Goal: Task Accomplishment & Management: Manage account settings

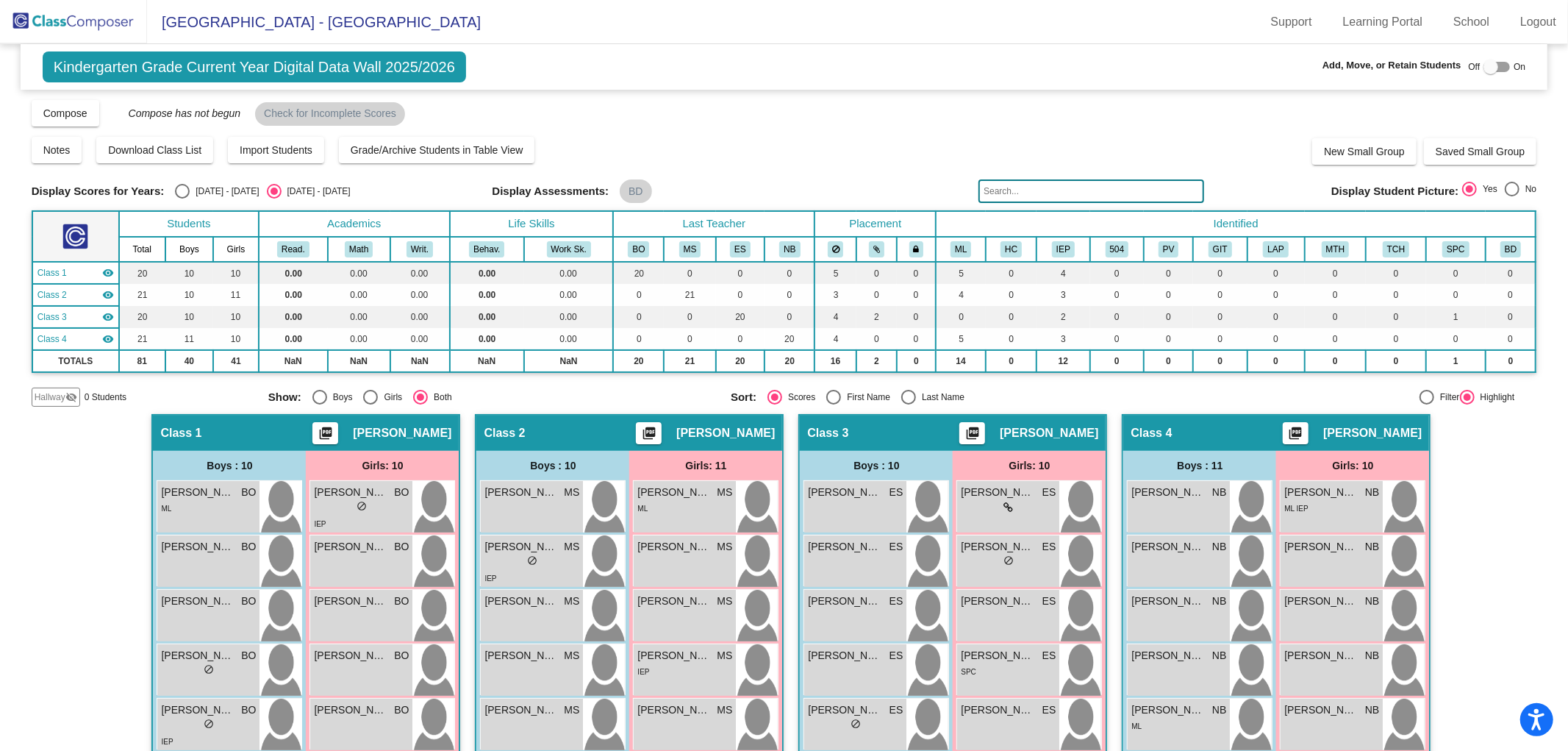
click at [65, 4] on img at bounding box center [74, 22] width 147 height 43
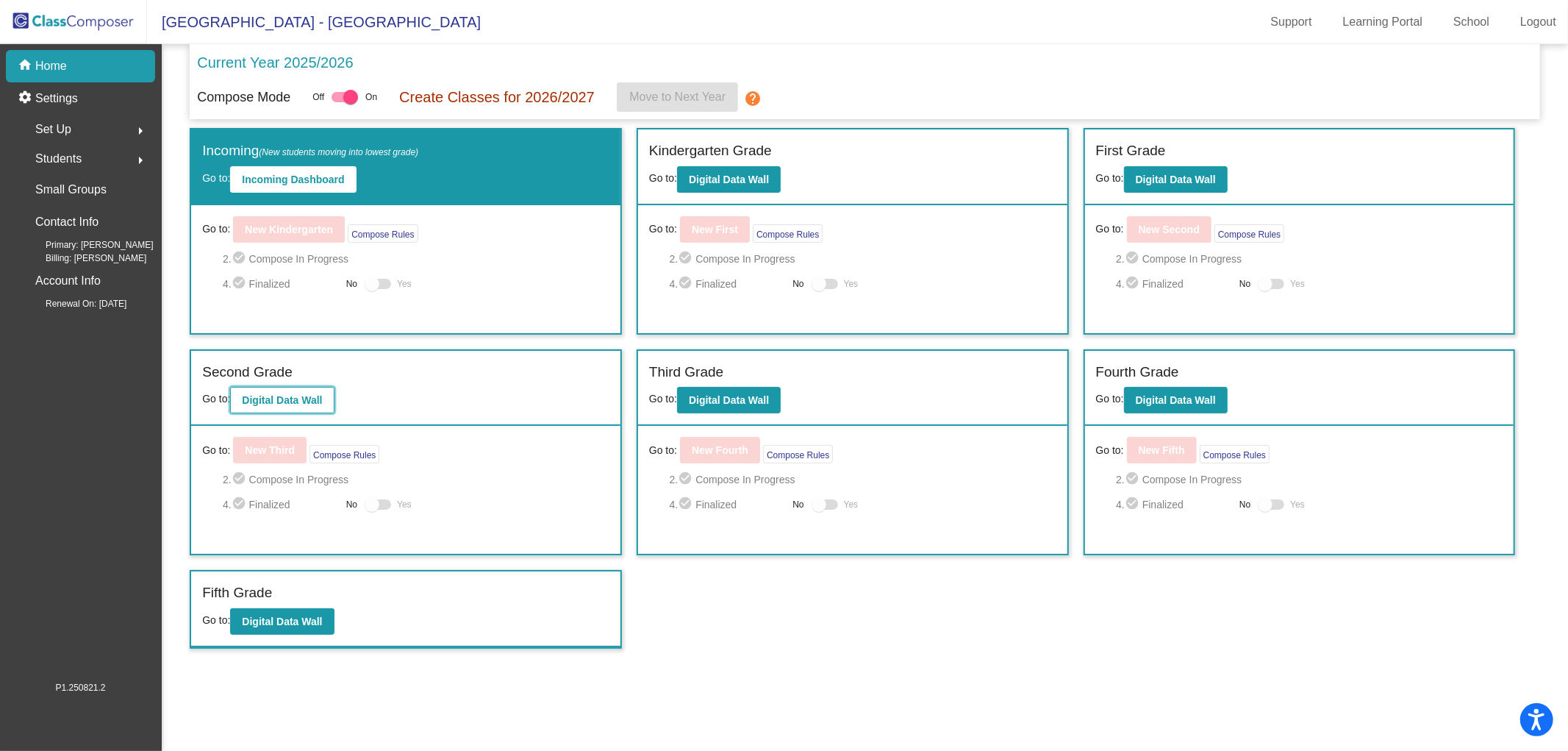
click at [312, 405] on button "Digital Data Wall" at bounding box center [281, 400] width 103 height 26
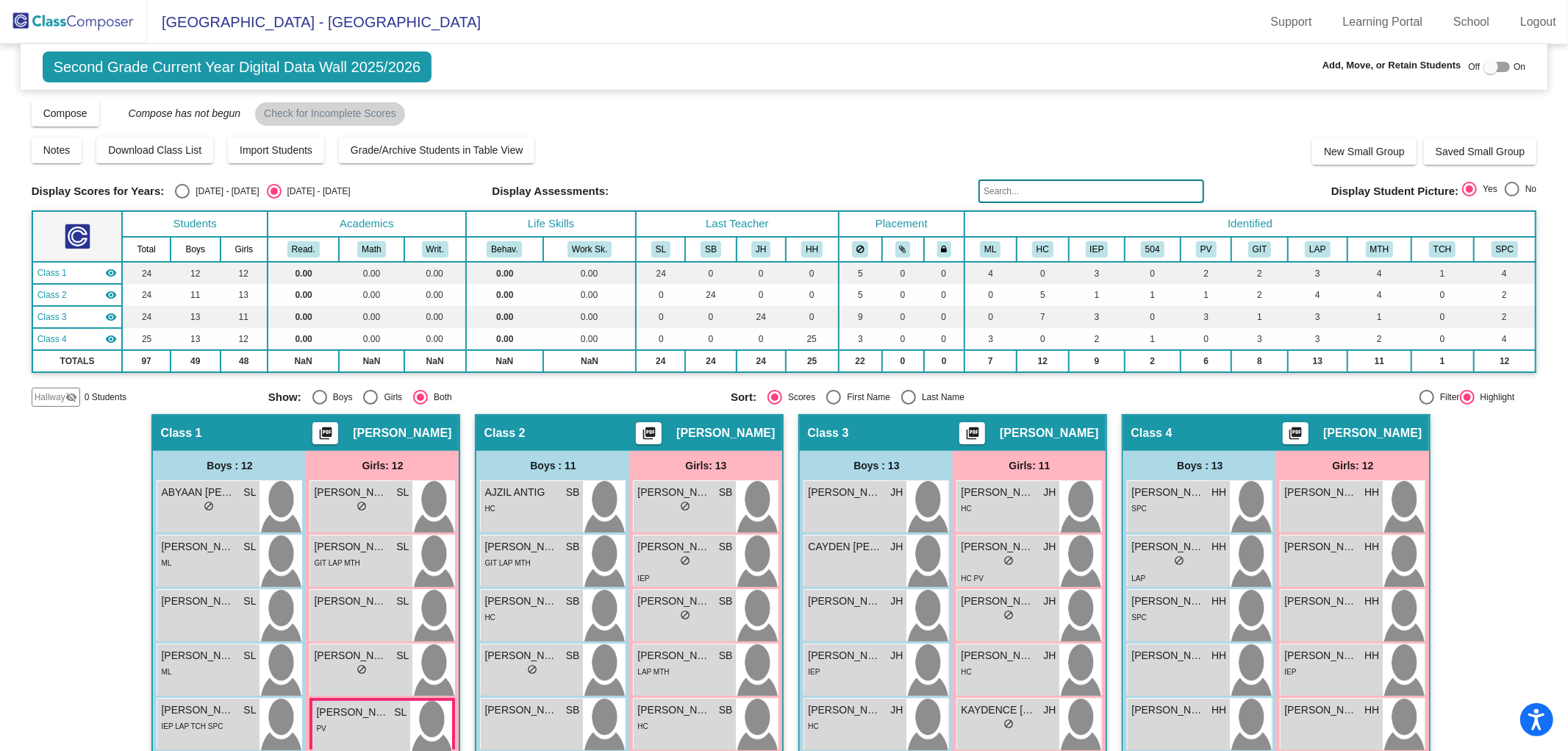
click at [1490, 62] on div at bounding box center [1491, 67] width 15 height 15
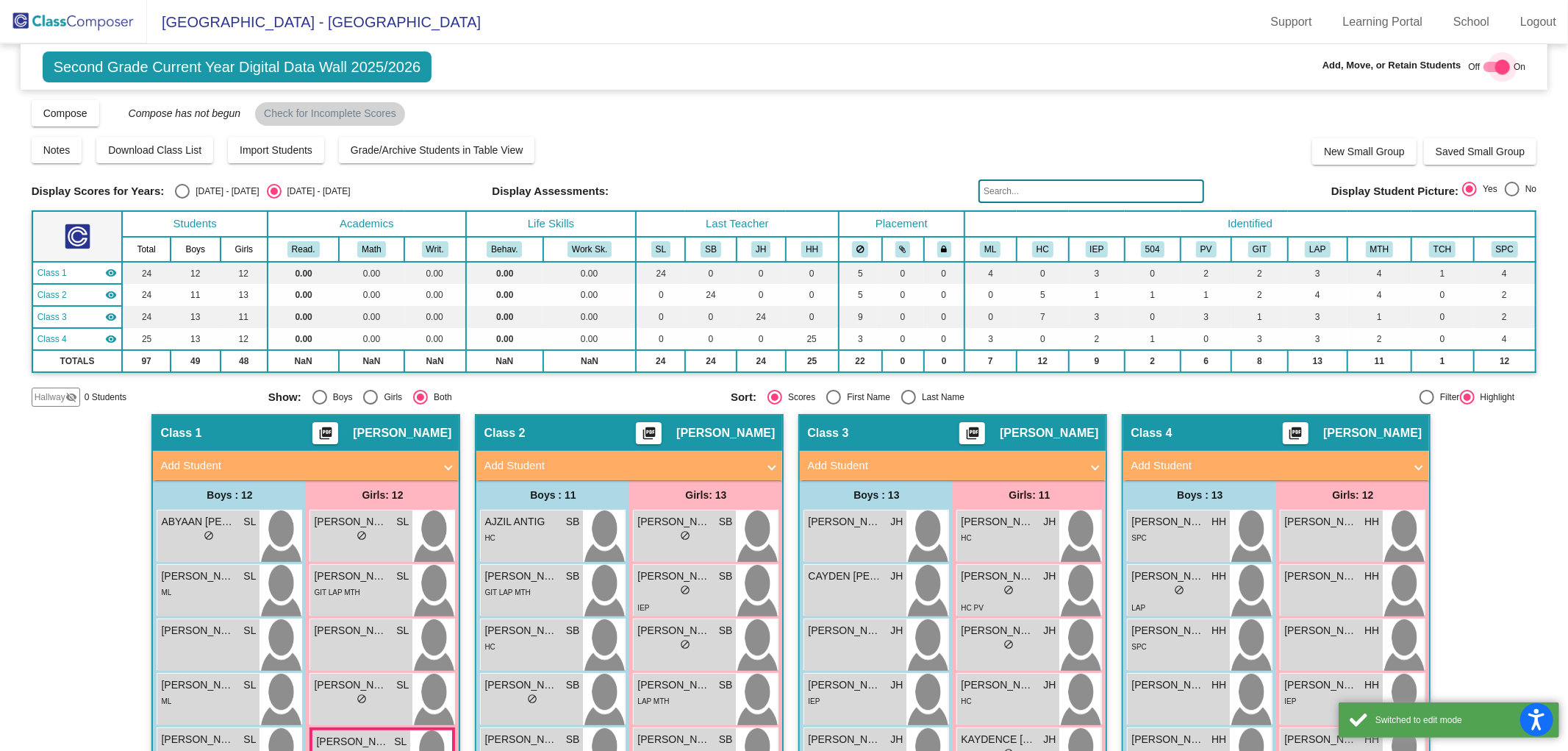
click at [1495, 62] on div at bounding box center [1503, 67] width 15 height 15
checkbox input "false"
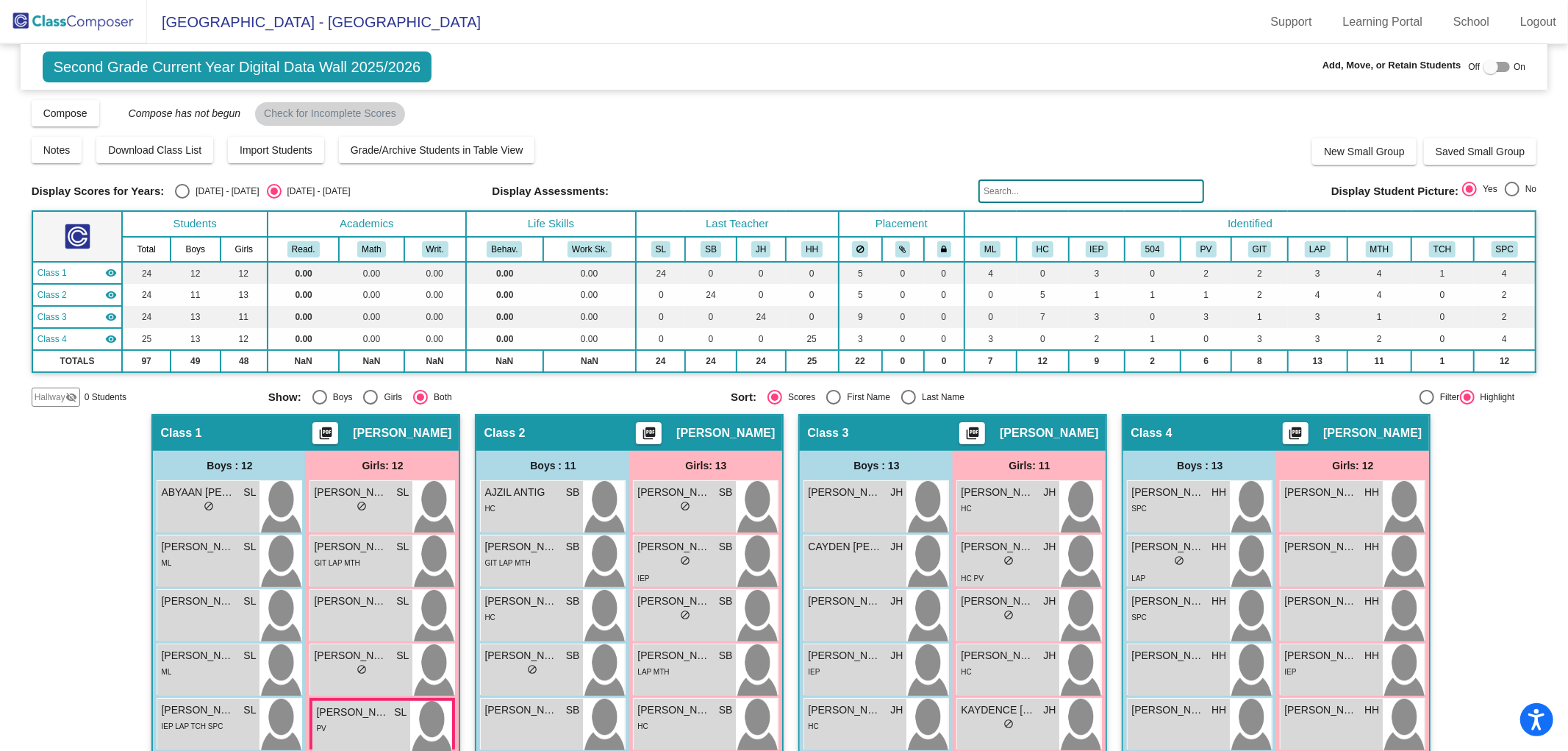
click at [96, 20] on img at bounding box center [74, 22] width 147 height 43
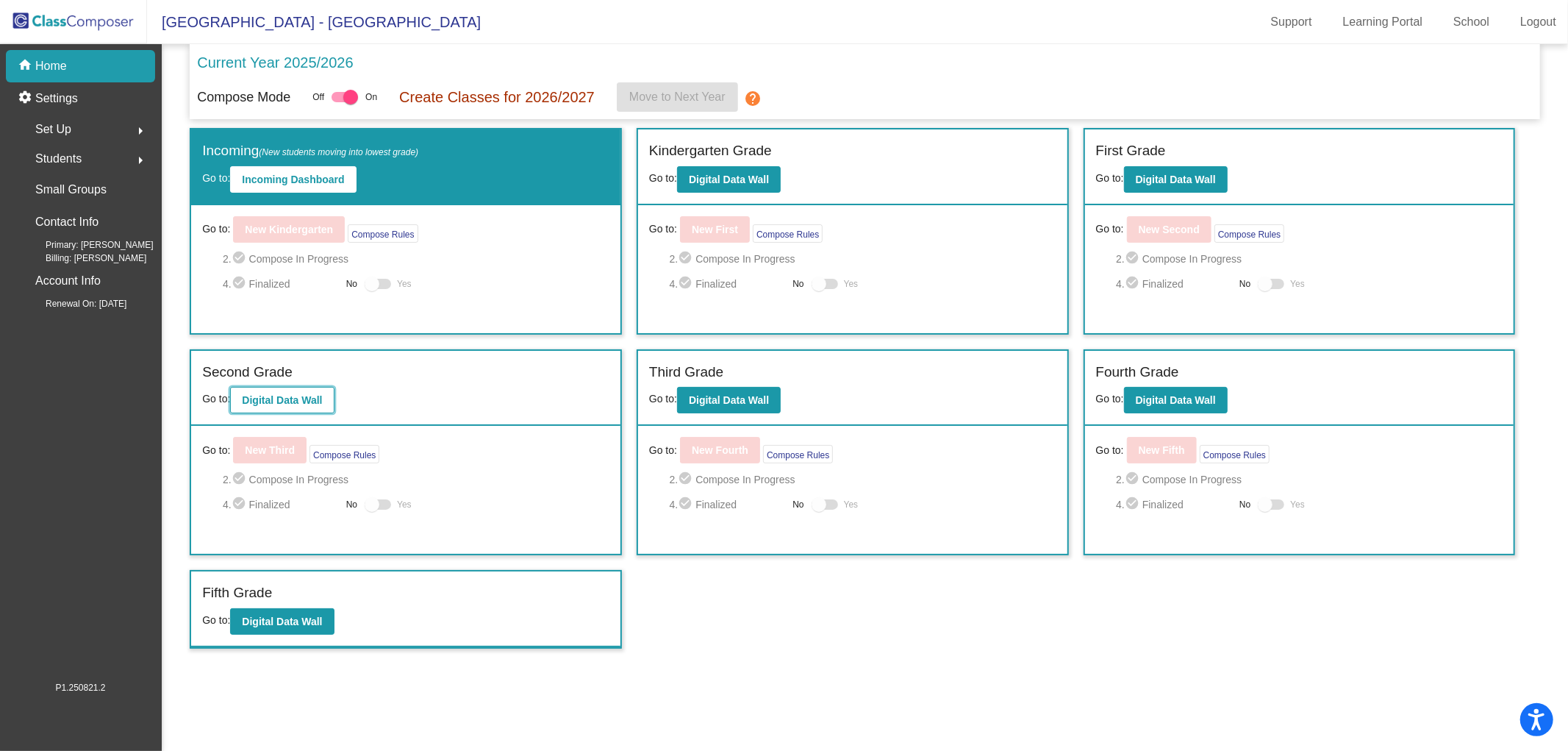
click at [292, 397] on b "Digital Data Wall" at bounding box center [281, 400] width 80 height 12
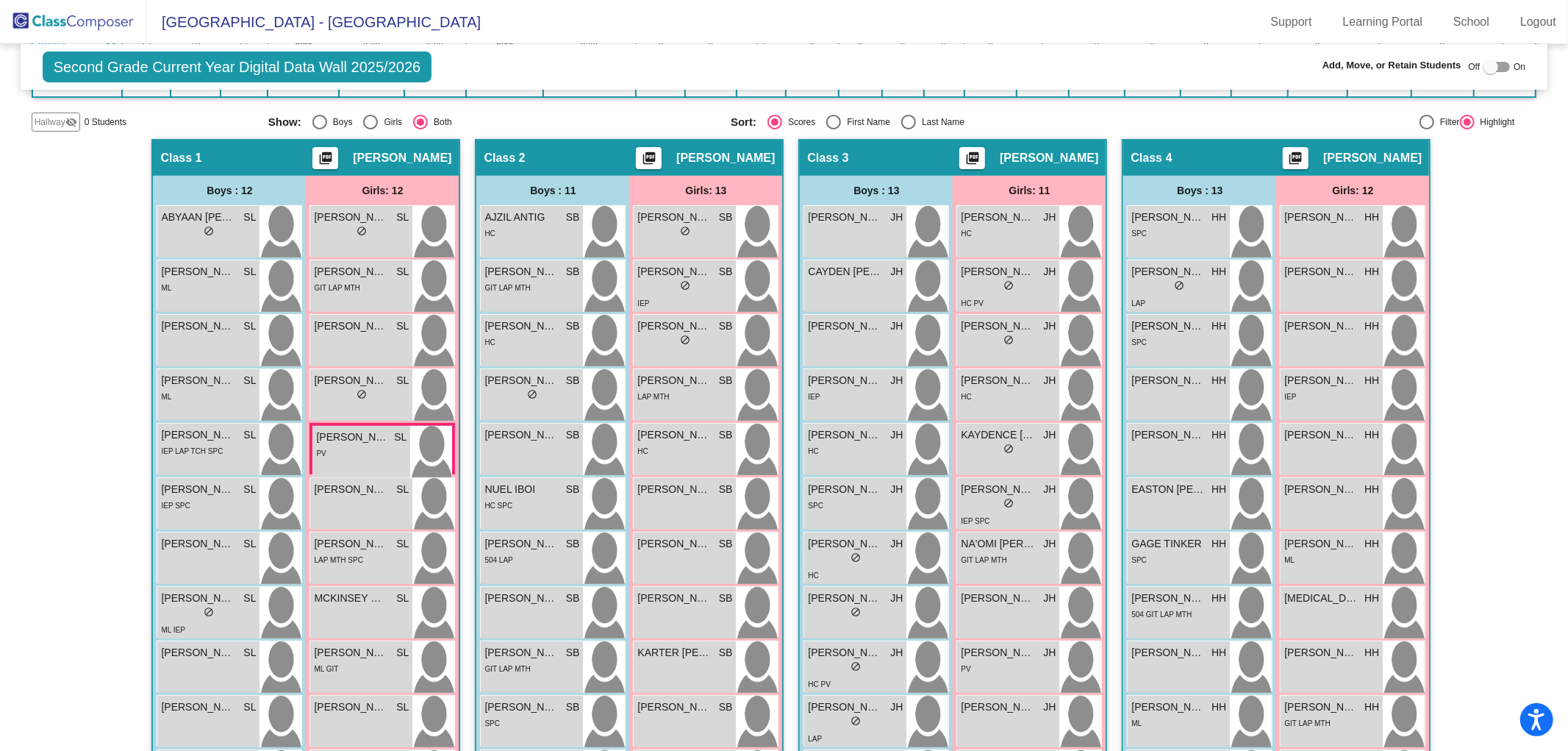
scroll to position [258, 0]
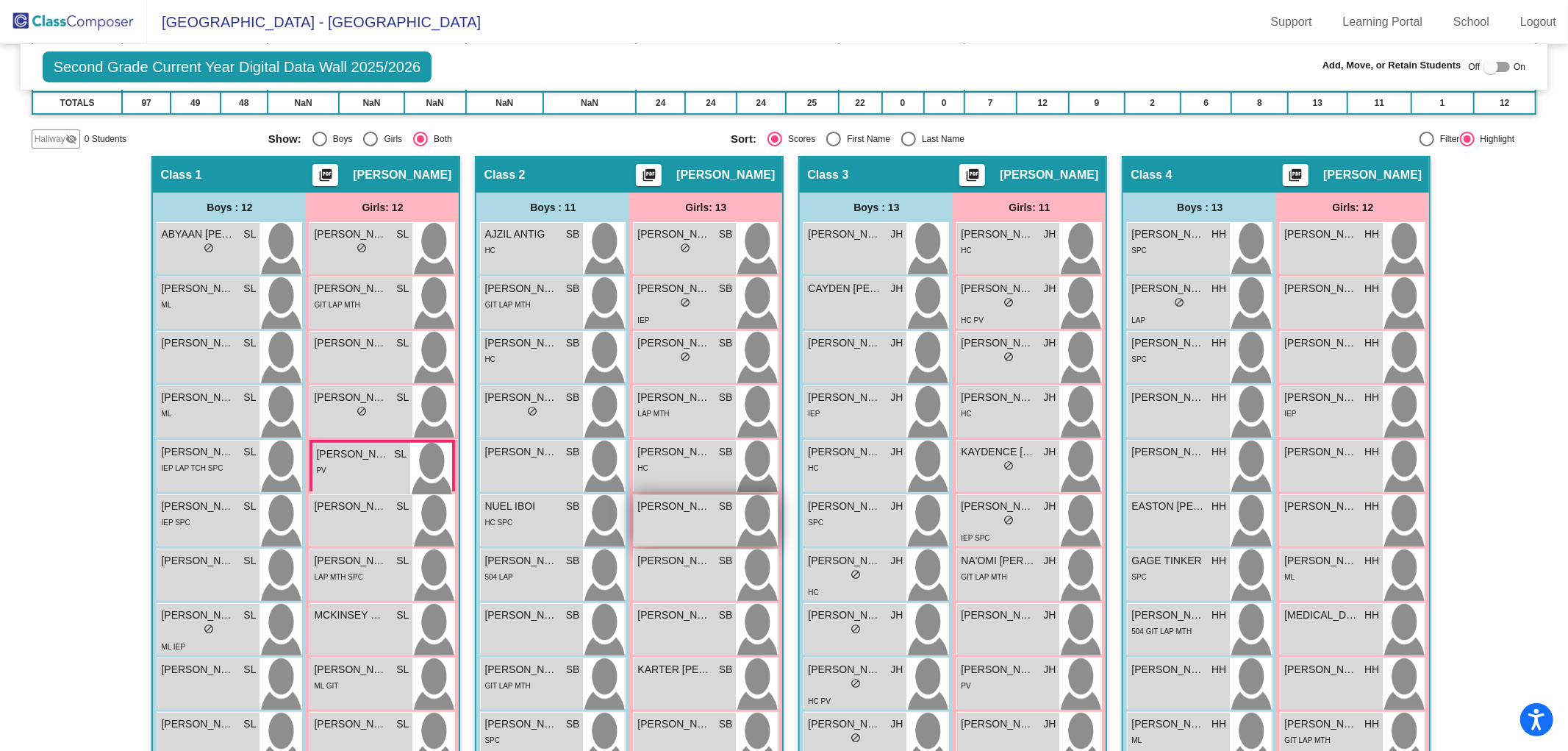
click at [661, 523] on div "[PERSON_NAME] [PERSON_NAME] lock do_not_disturb_alt" at bounding box center [685, 521] width 102 height 51
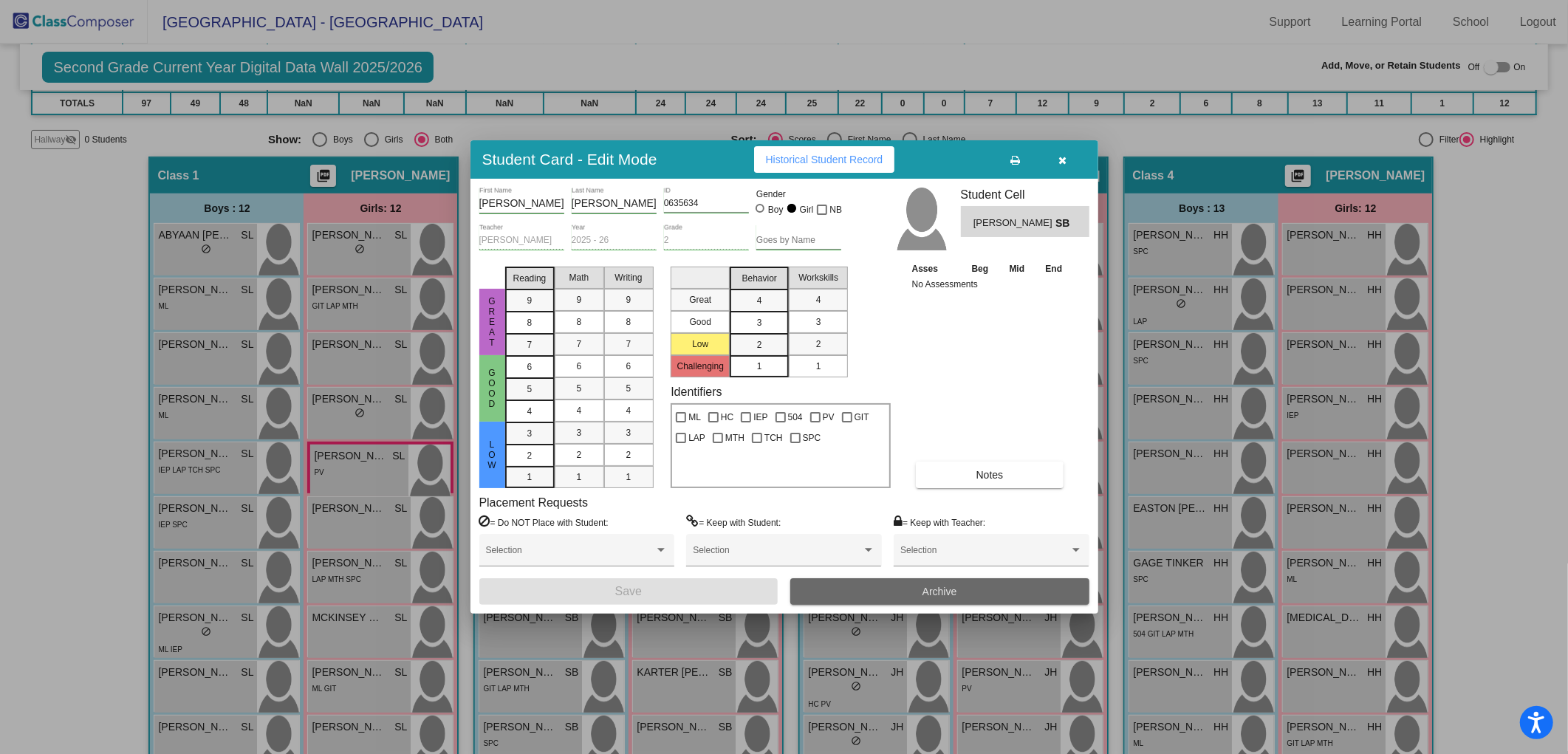
click at [874, 589] on button "Archive" at bounding box center [940, 591] width 299 height 27
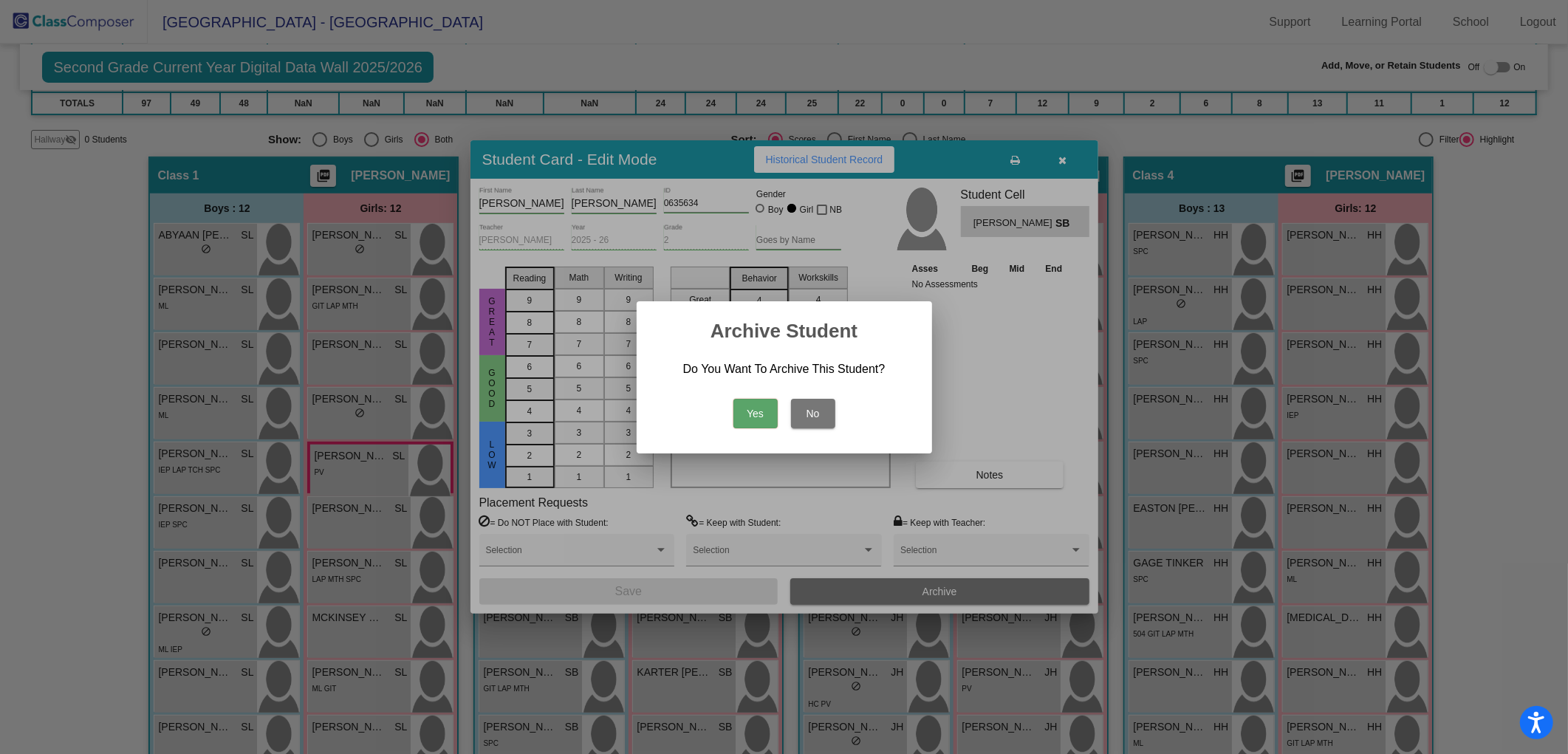
click at [763, 411] on button "Yes" at bounding box center [755, 414] width 44 height 30
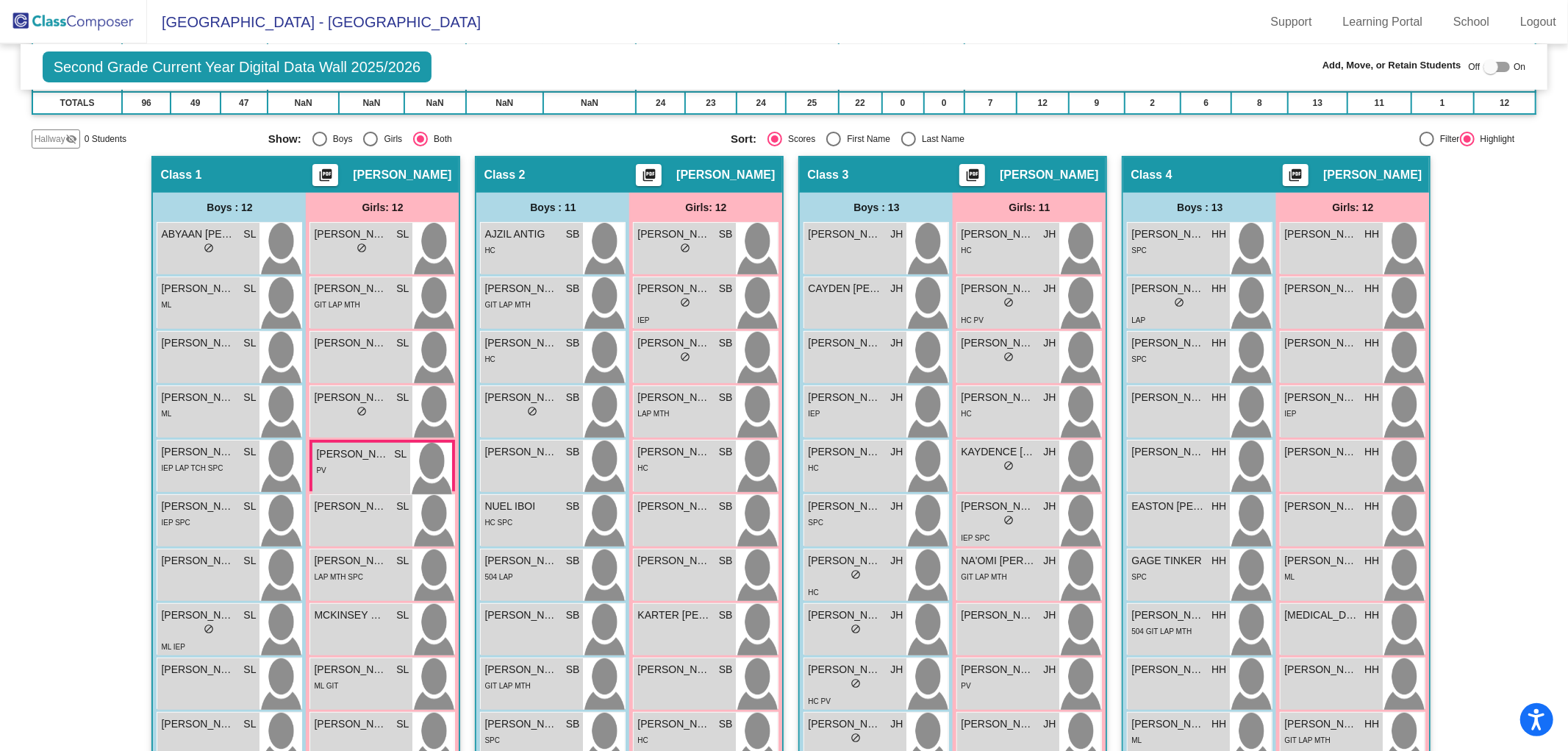
click at [78, 11] on img at bounding box center [74, 22] width 147 height 43
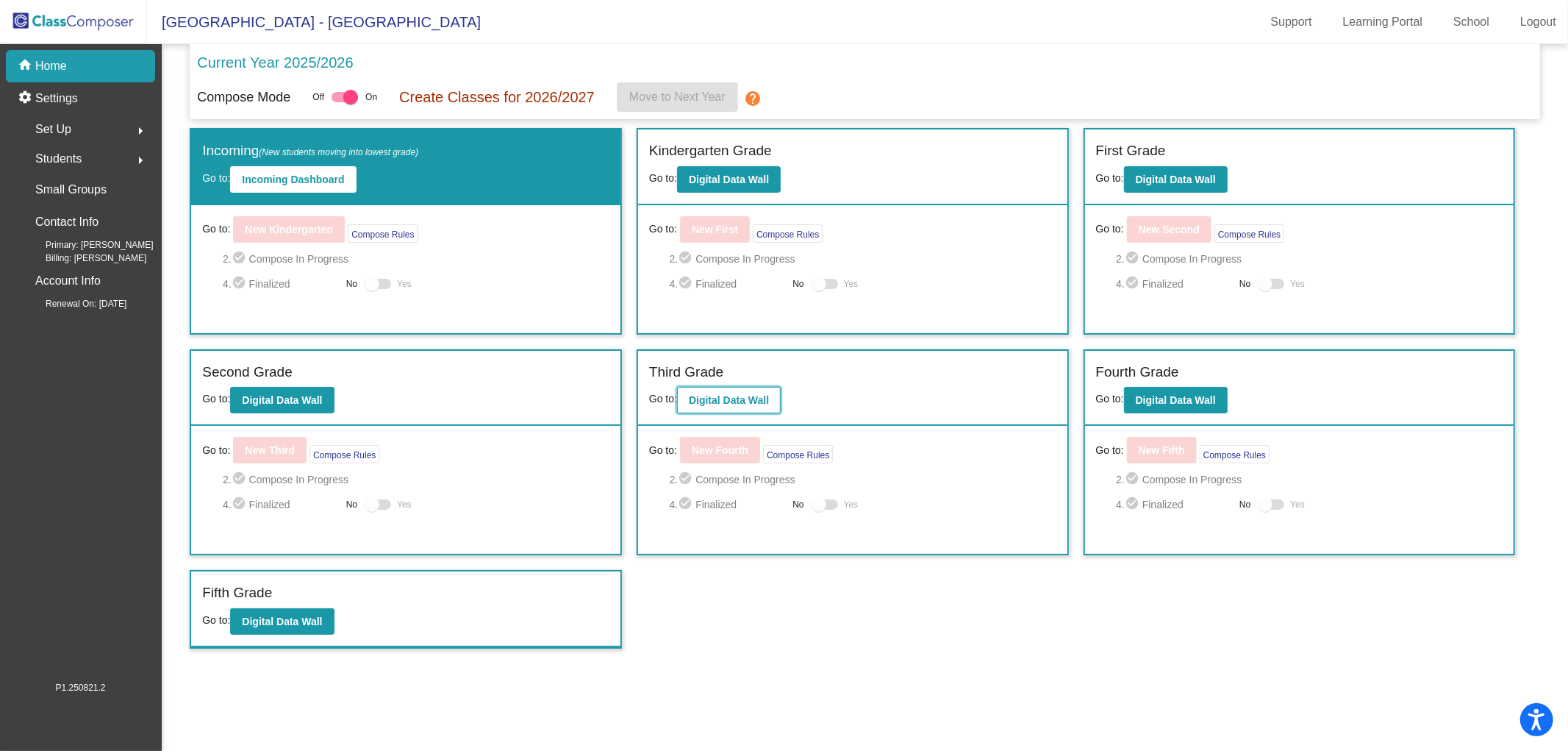
click at [731, 397] on b "Digital Data Wall" at bounding box center [729, 400] width 80 height 12
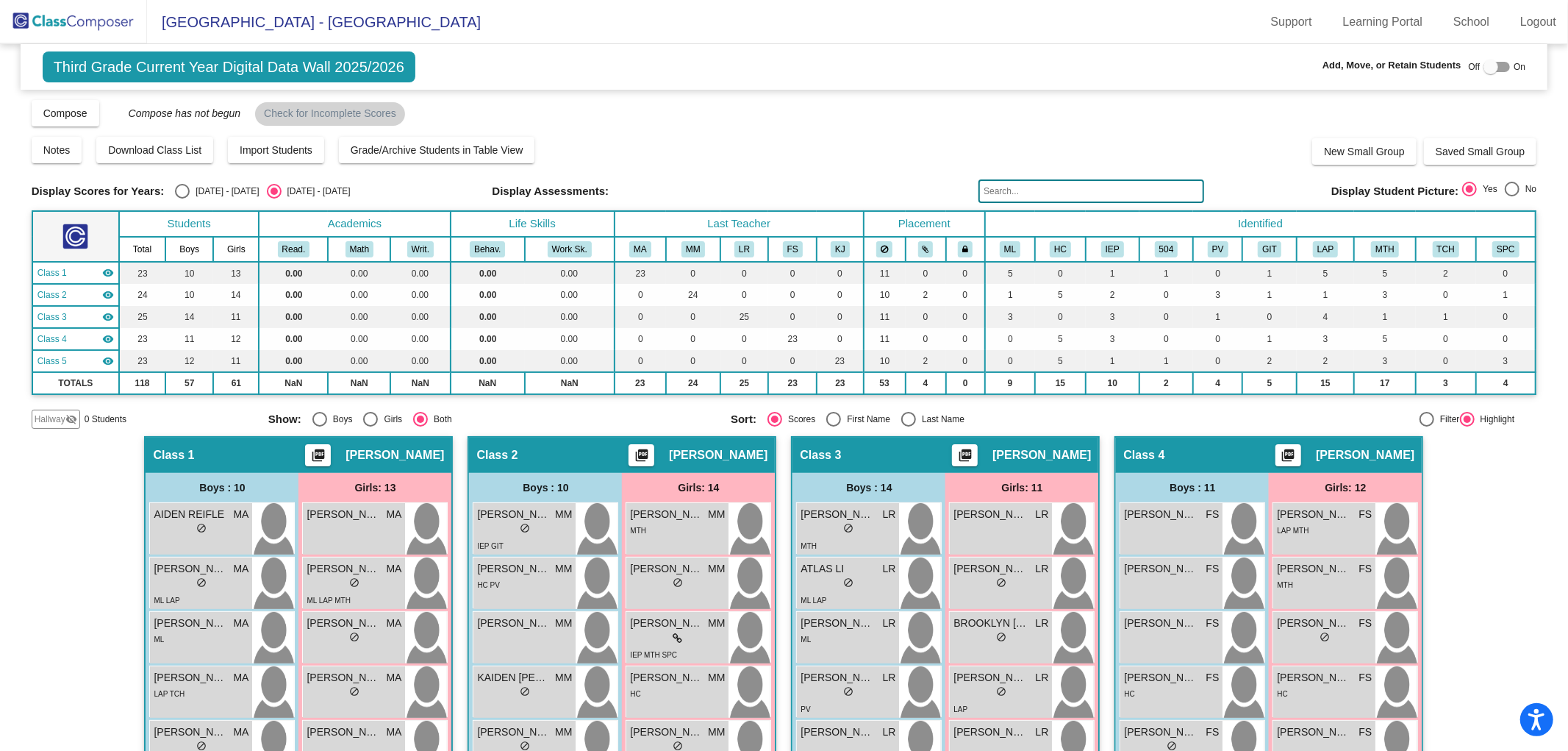
click at [93, 25] on img at bounding box center [74, 22] width 147 height 43
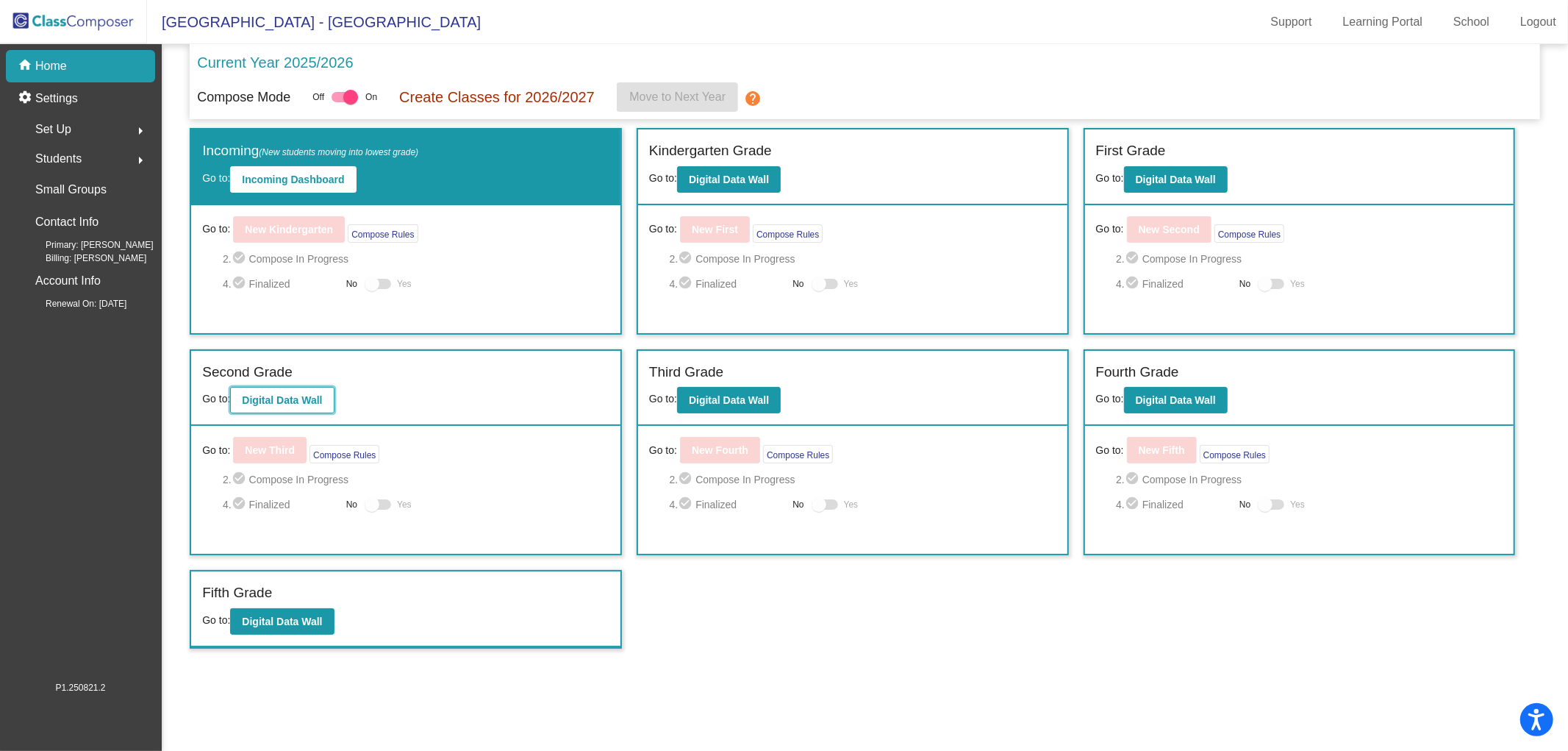
click at [300, 402] on b "Digital Data Wall" at bounding box center [281, 400] width 80 height 12
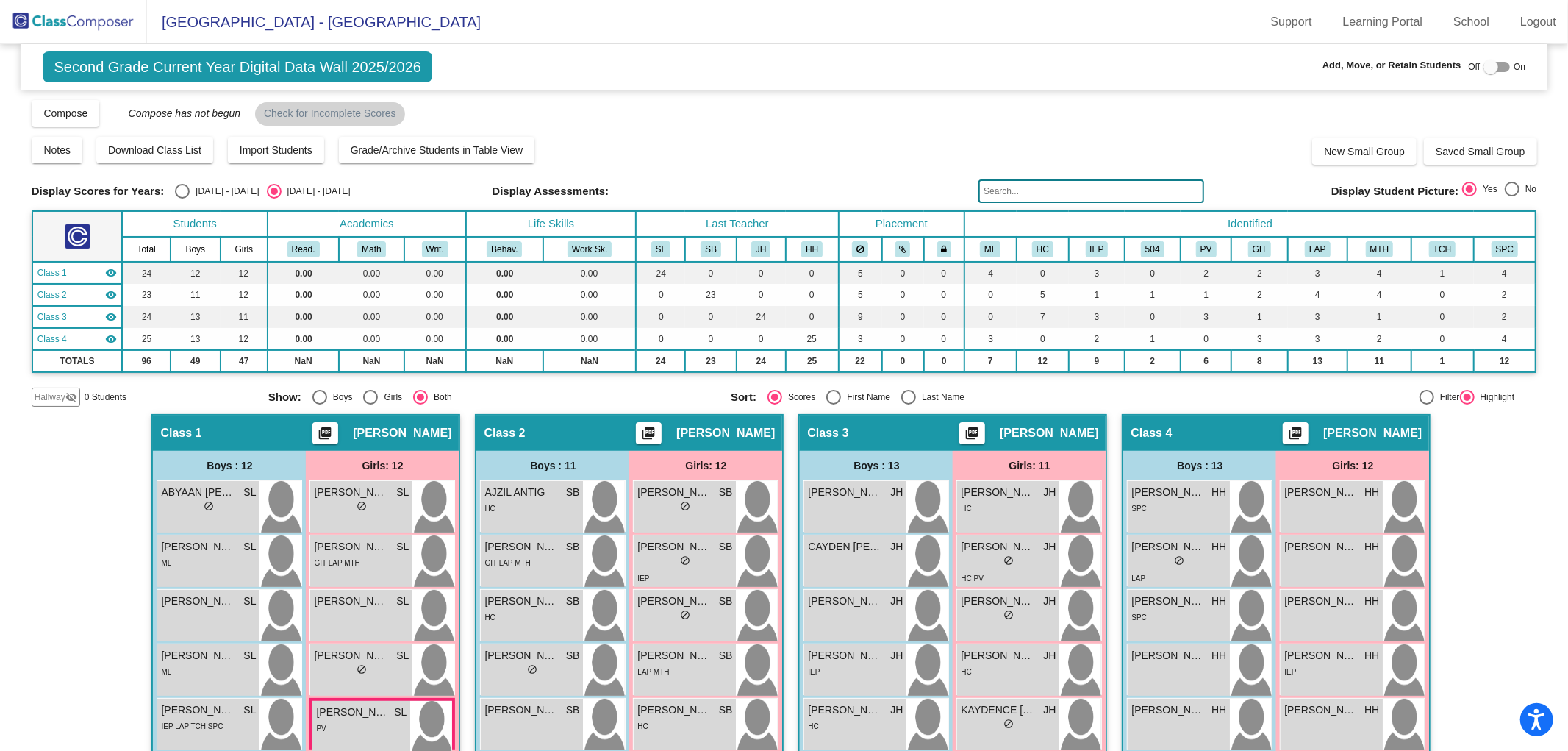
click at [86, 15] on img at bounding box center [74, 22] width 147 height 43
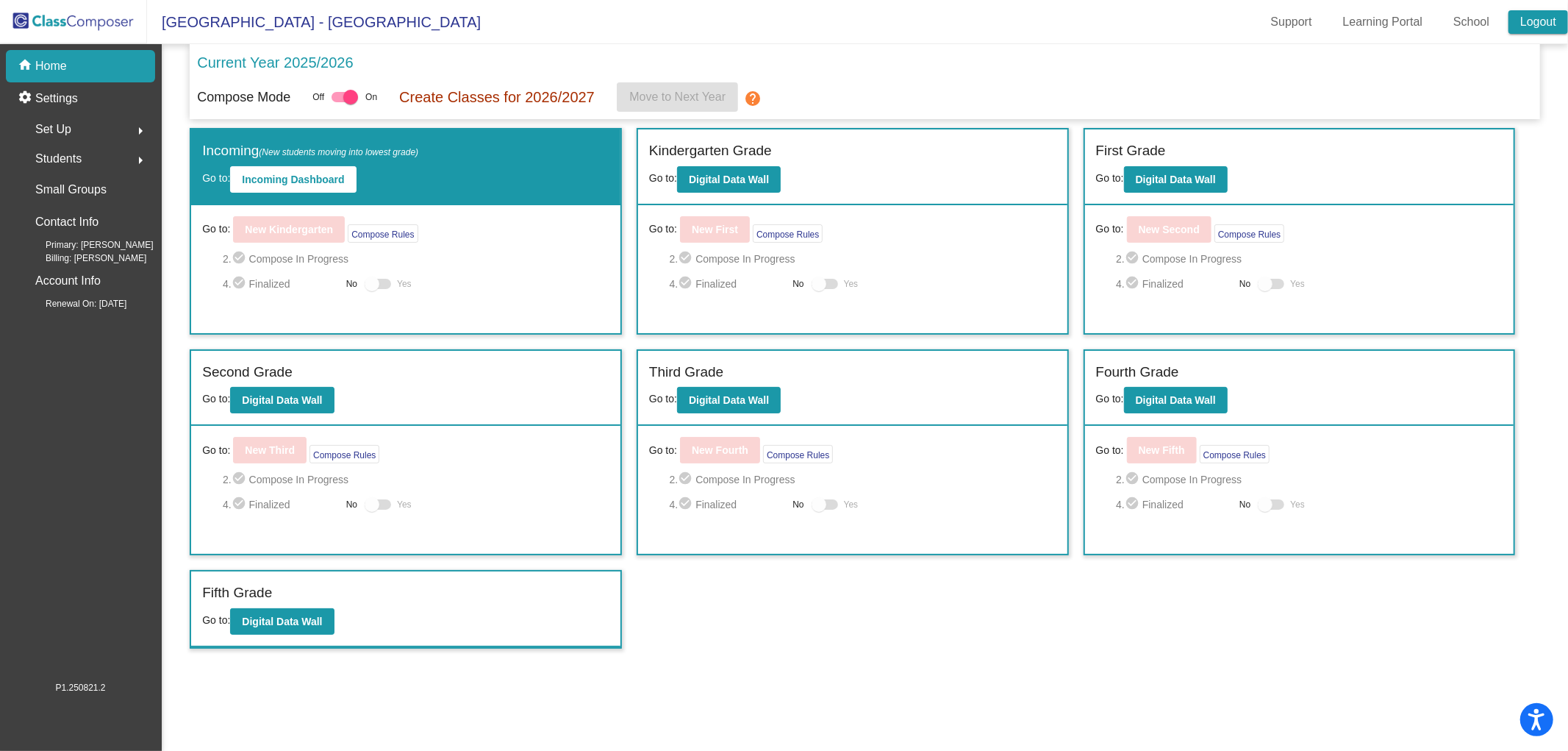
click at [1531, 13] on link "Logout" at bounding box center [1538, 22] width 60 height 23
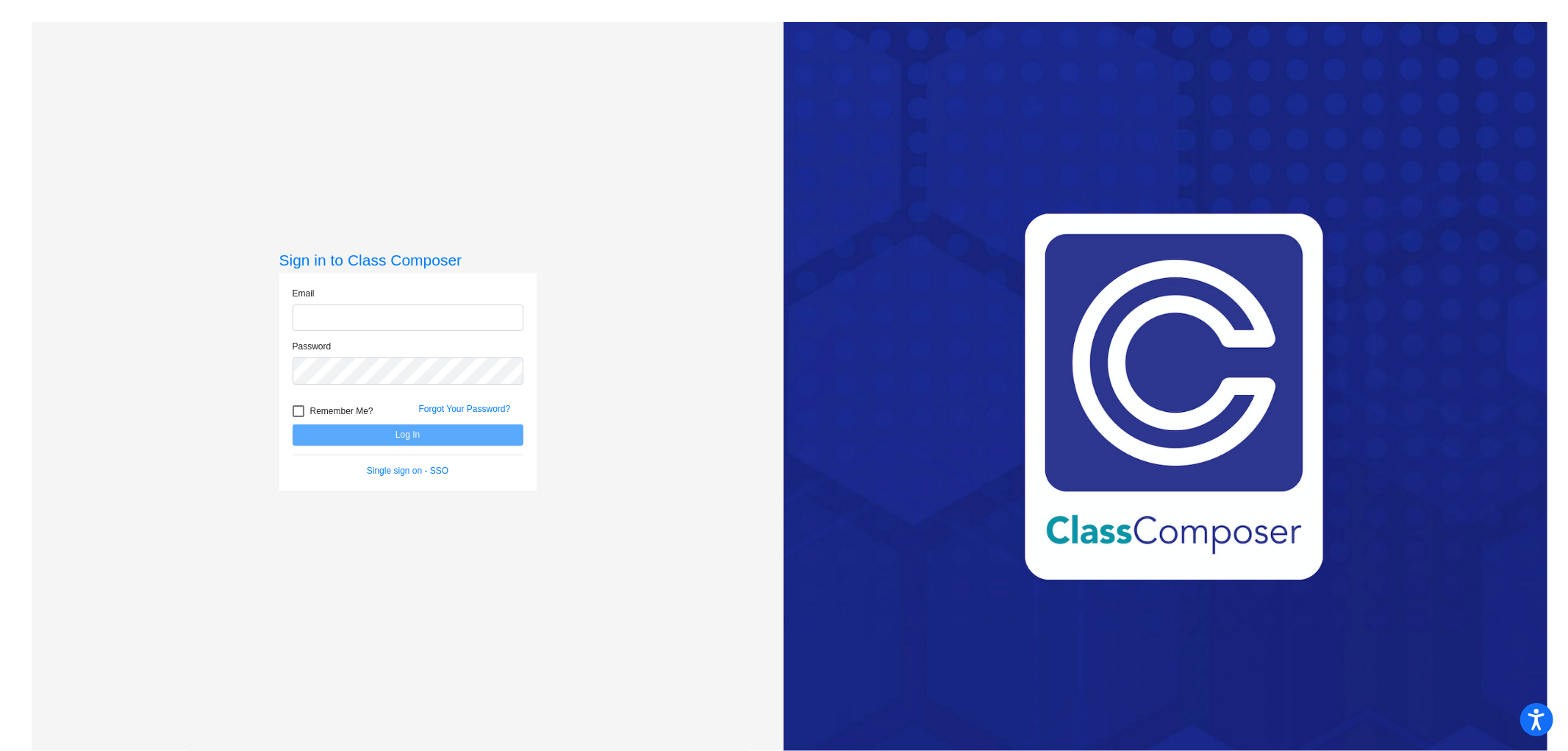
click at [354, 318] on input "email" at bounding box center [407, 318] width 231 height 27
type input "[EMAIL_ADDRESS][DOMAIN_NAME]"
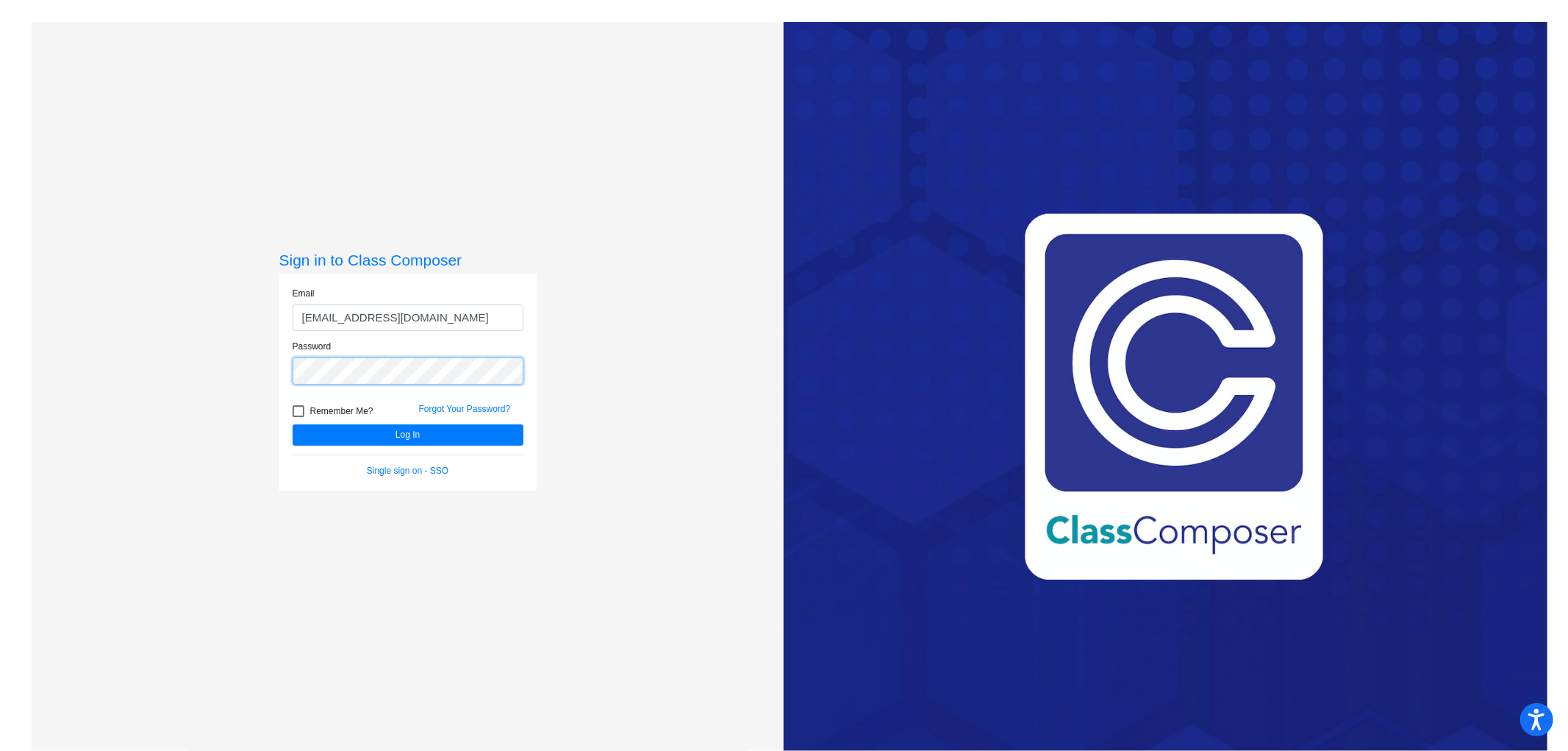
click at [292, 424] on button "Log In" at bounding box center [407, 435] width 231 height 22
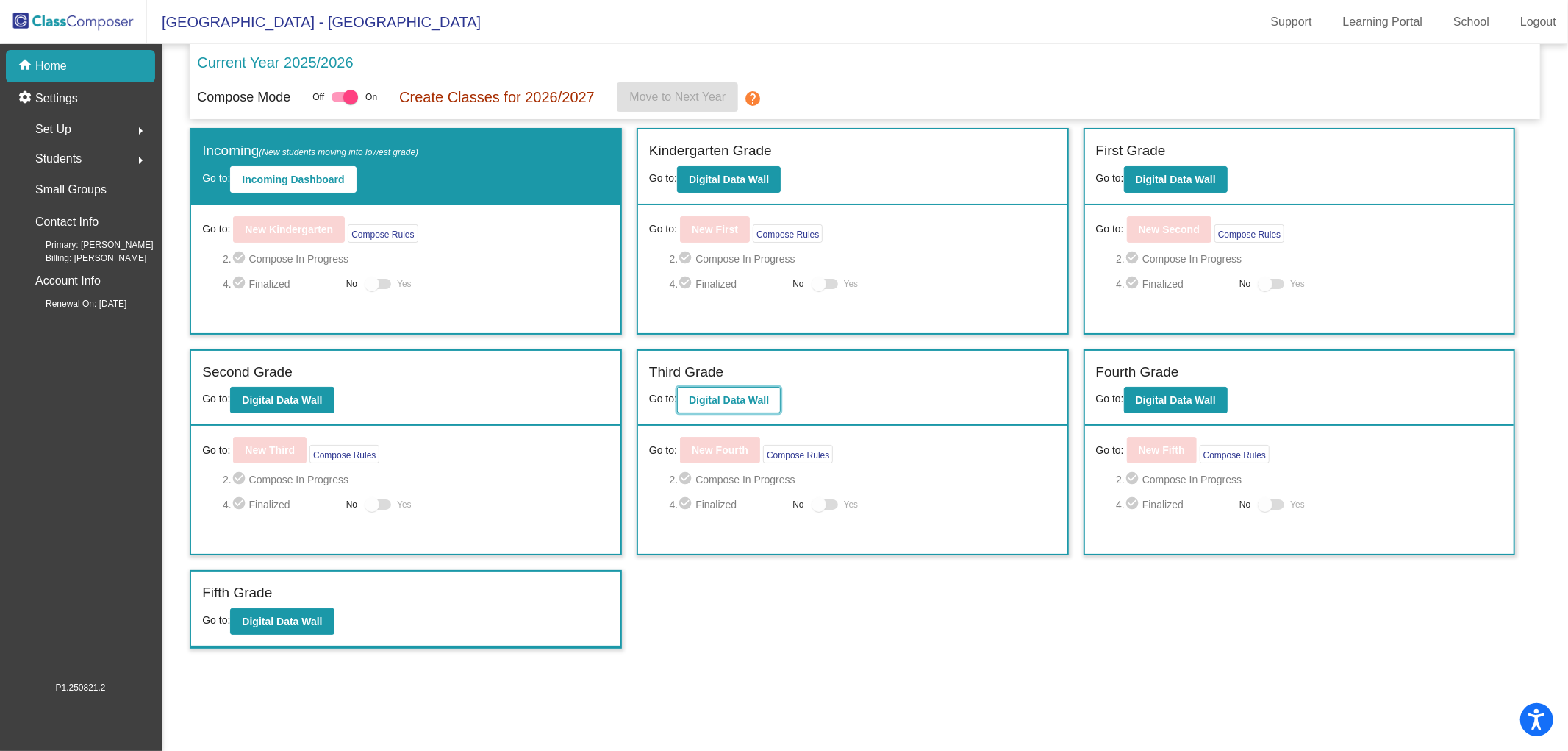
click at [733, 402] on b "Digital Data Wall" at bounding box center [729, 400] width 80 height 12
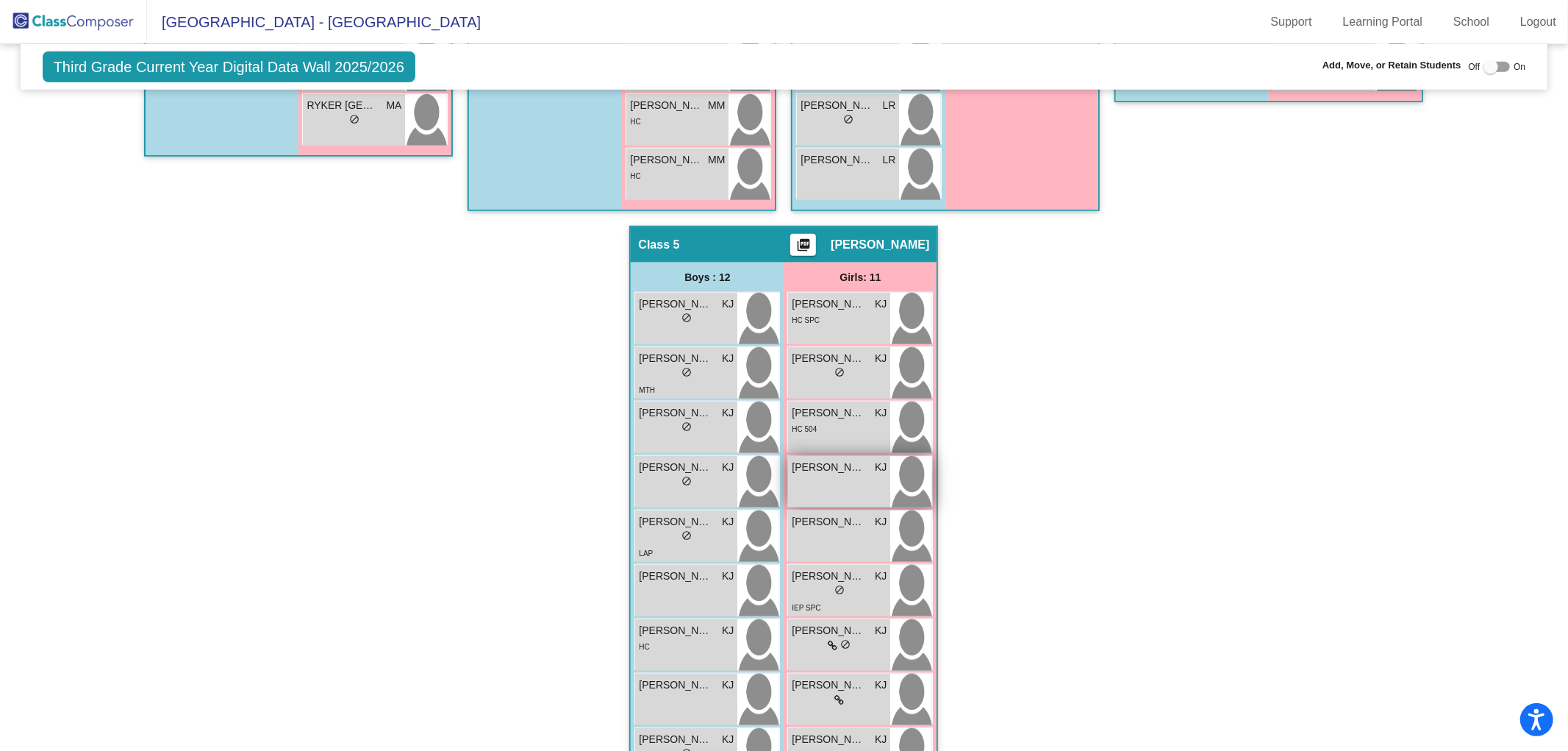
scroll to position [708, 0]
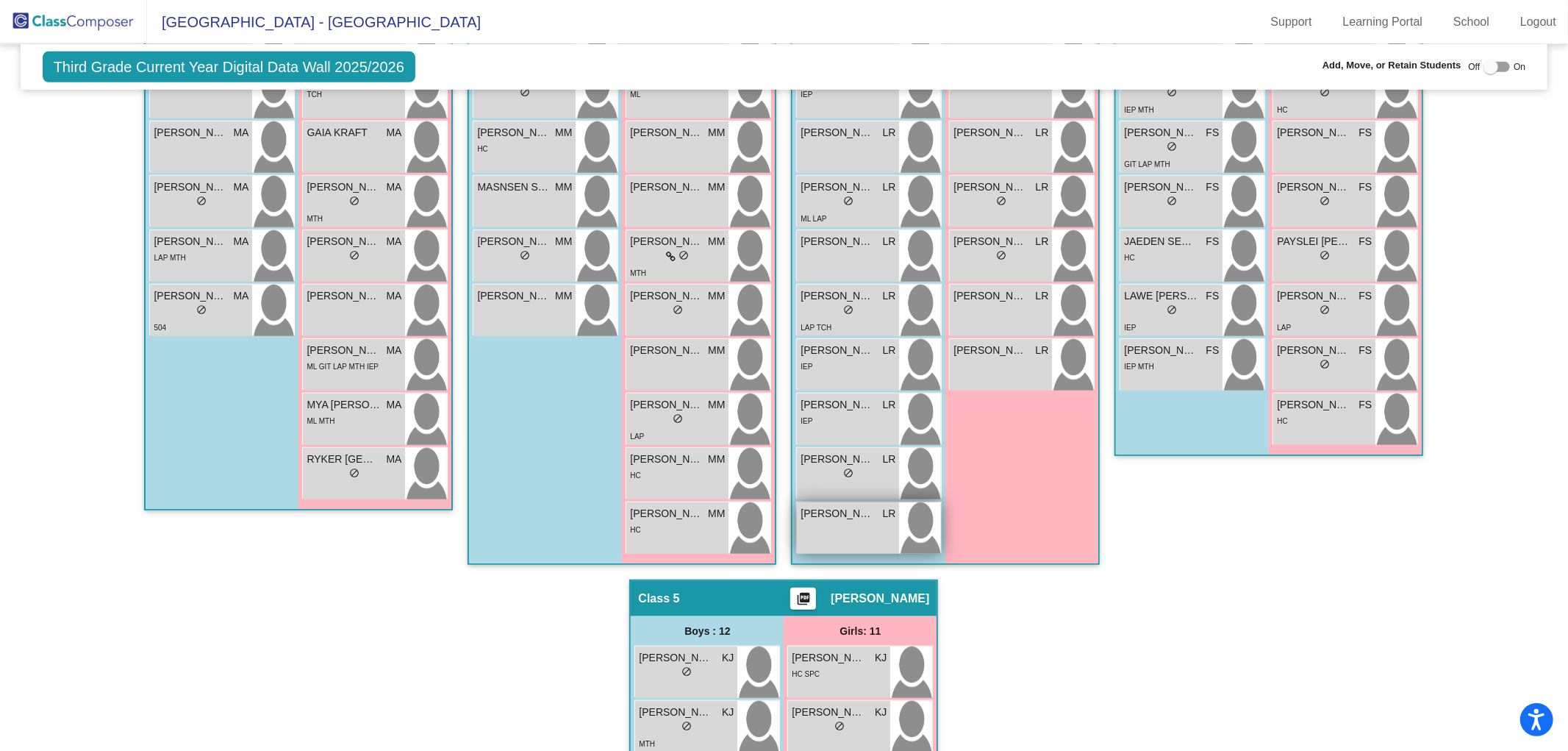
click at [839, 531] on div "TRUSTIN [PERSON_NAME] lock do_not_disturb_alt" at bounding box center [848, 528] width 102 height 51
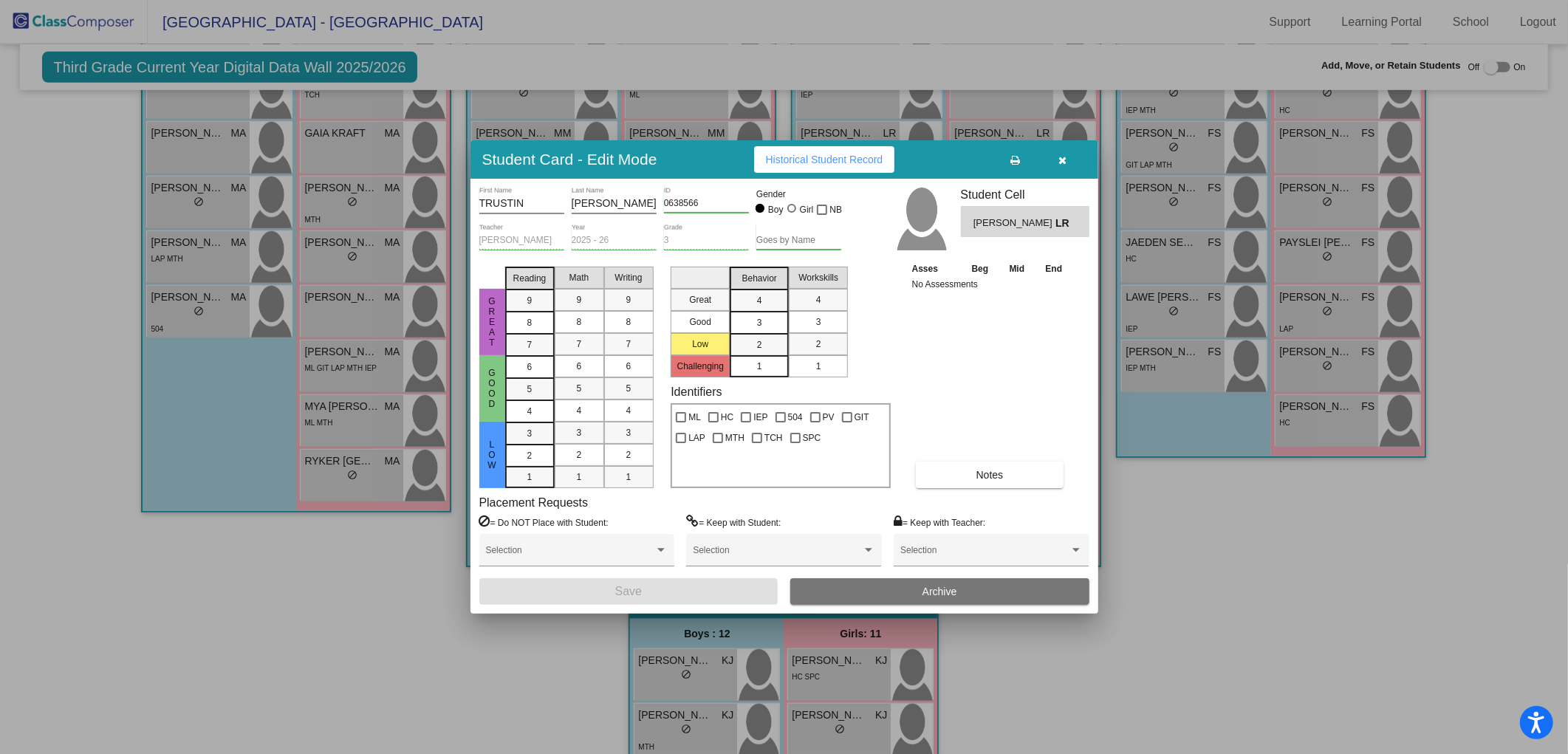
click at [855, 584] on button "Archive" at bounding box center [940, 591] width 299 height 27
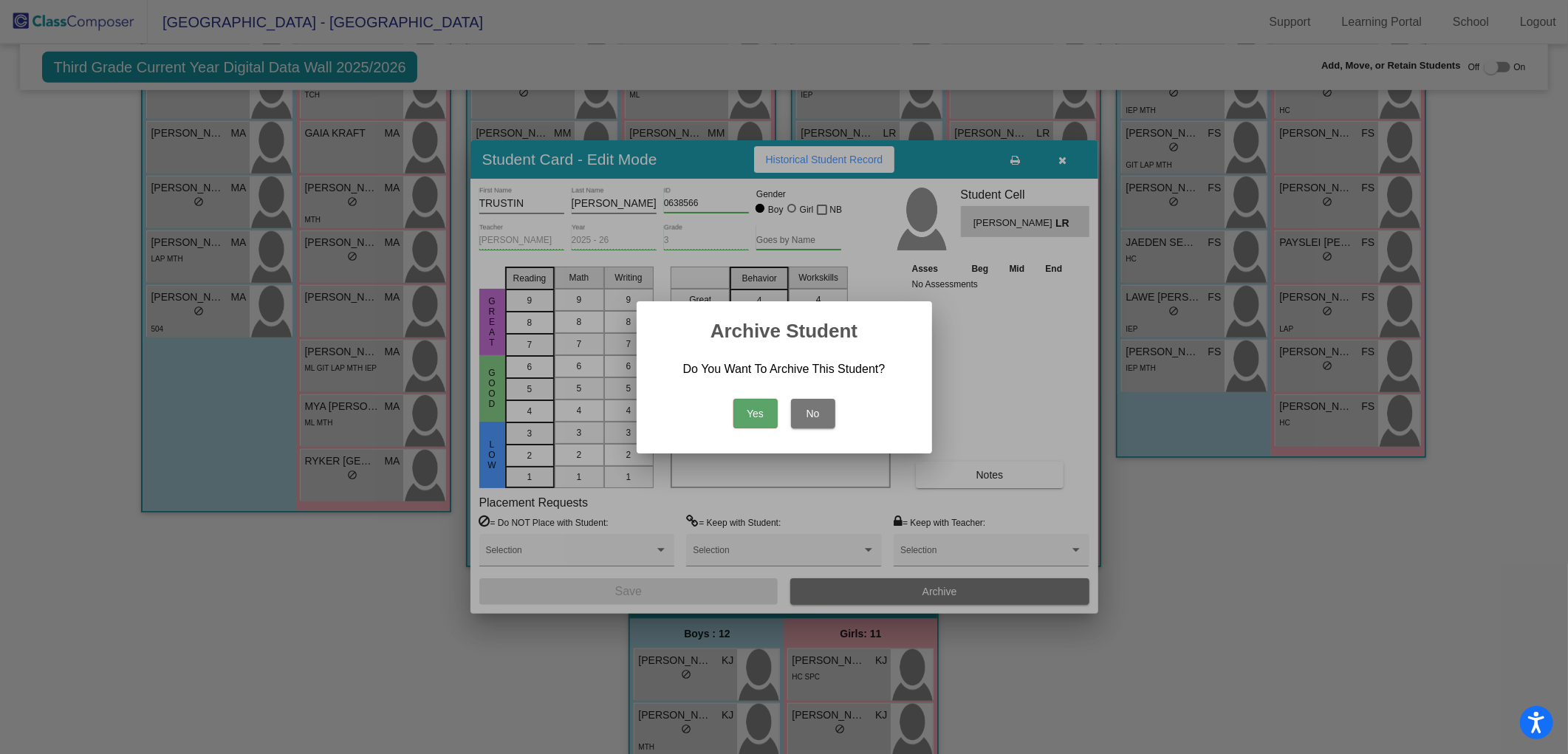
click at [750, 417] on button "Yes" at bounding box center [755, 414] width 44 height 30
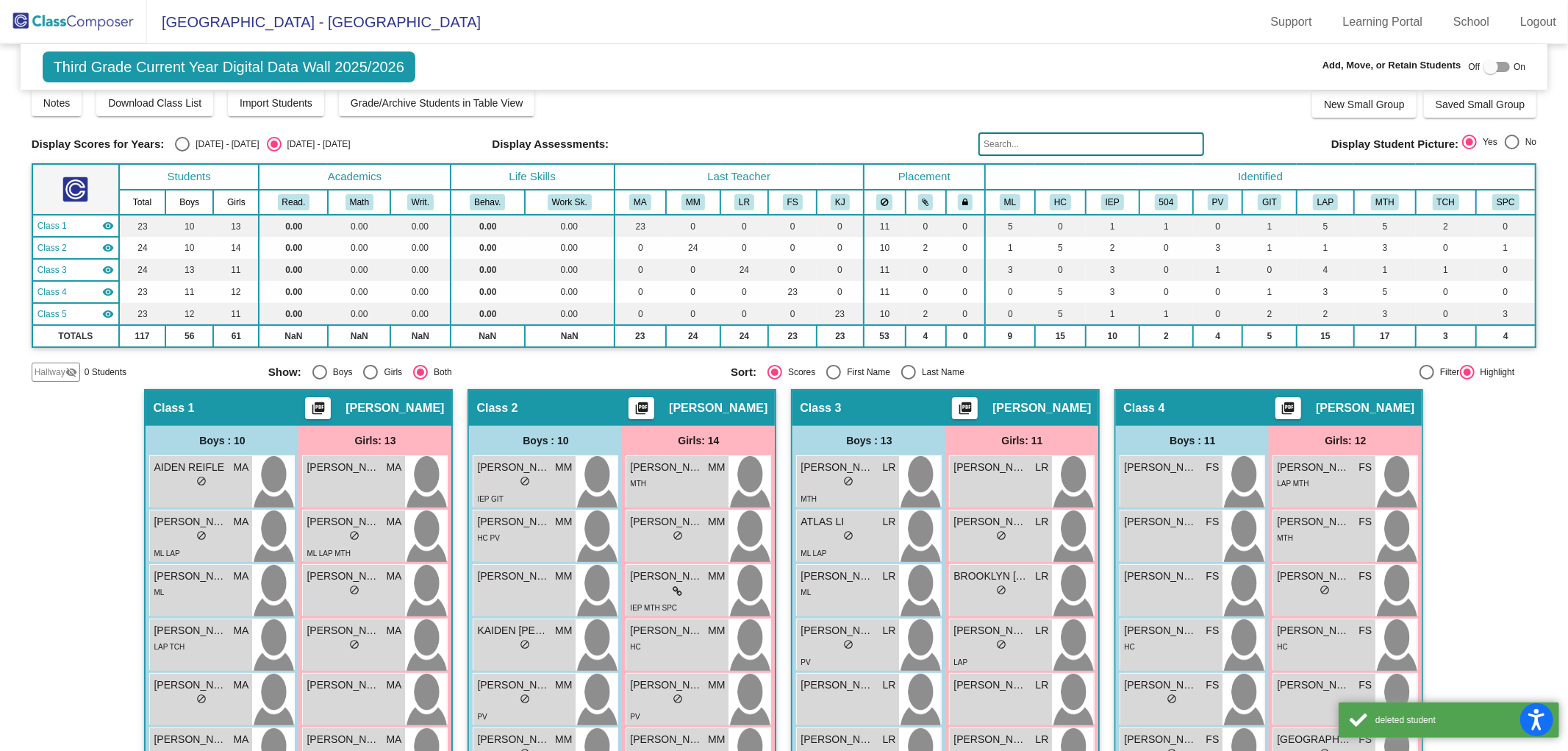
scroll to position [0, 0]
